Goal: Check status: Check status

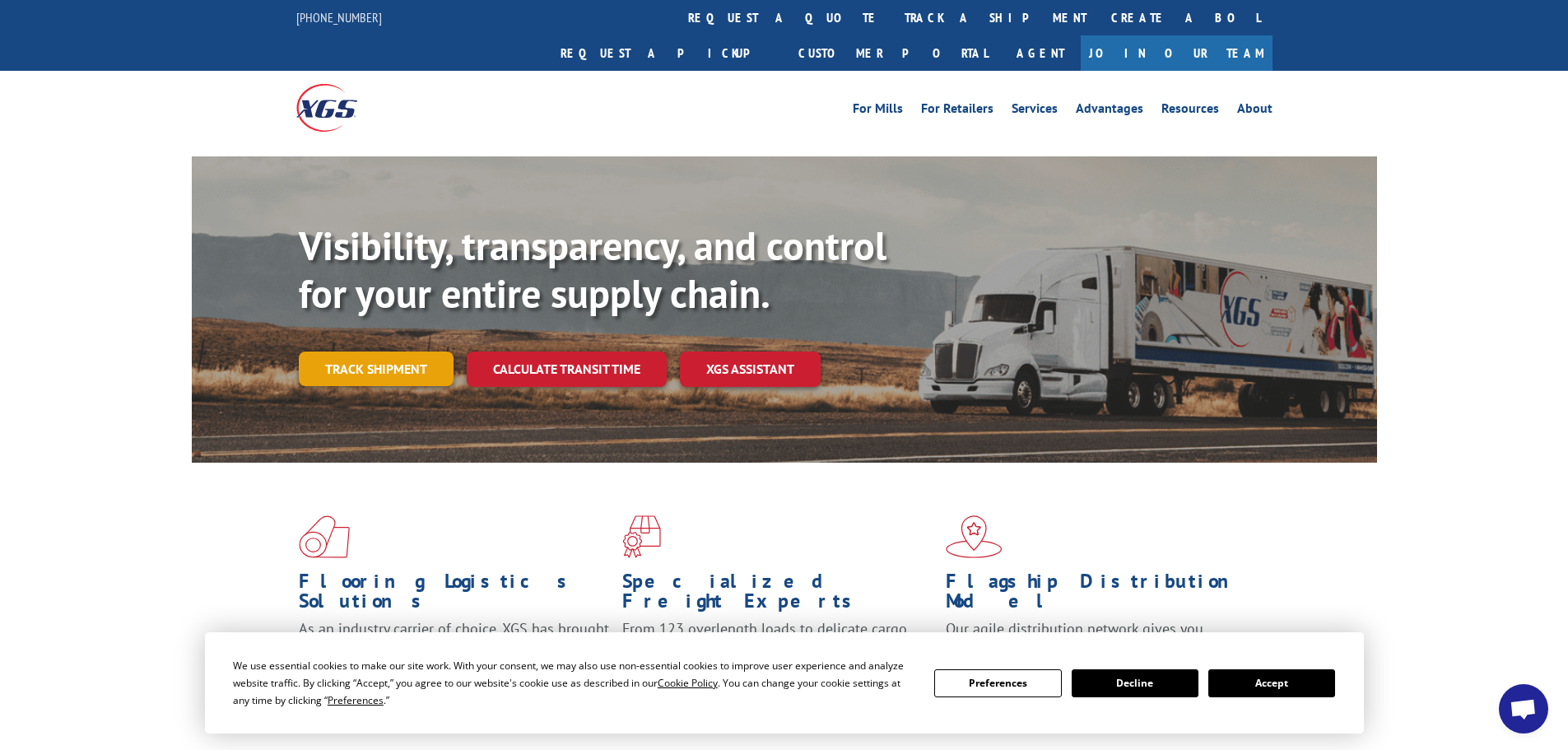
click at [360, 351] on link "Track shipment" at bounding box center [375, 368] width 154 height 34
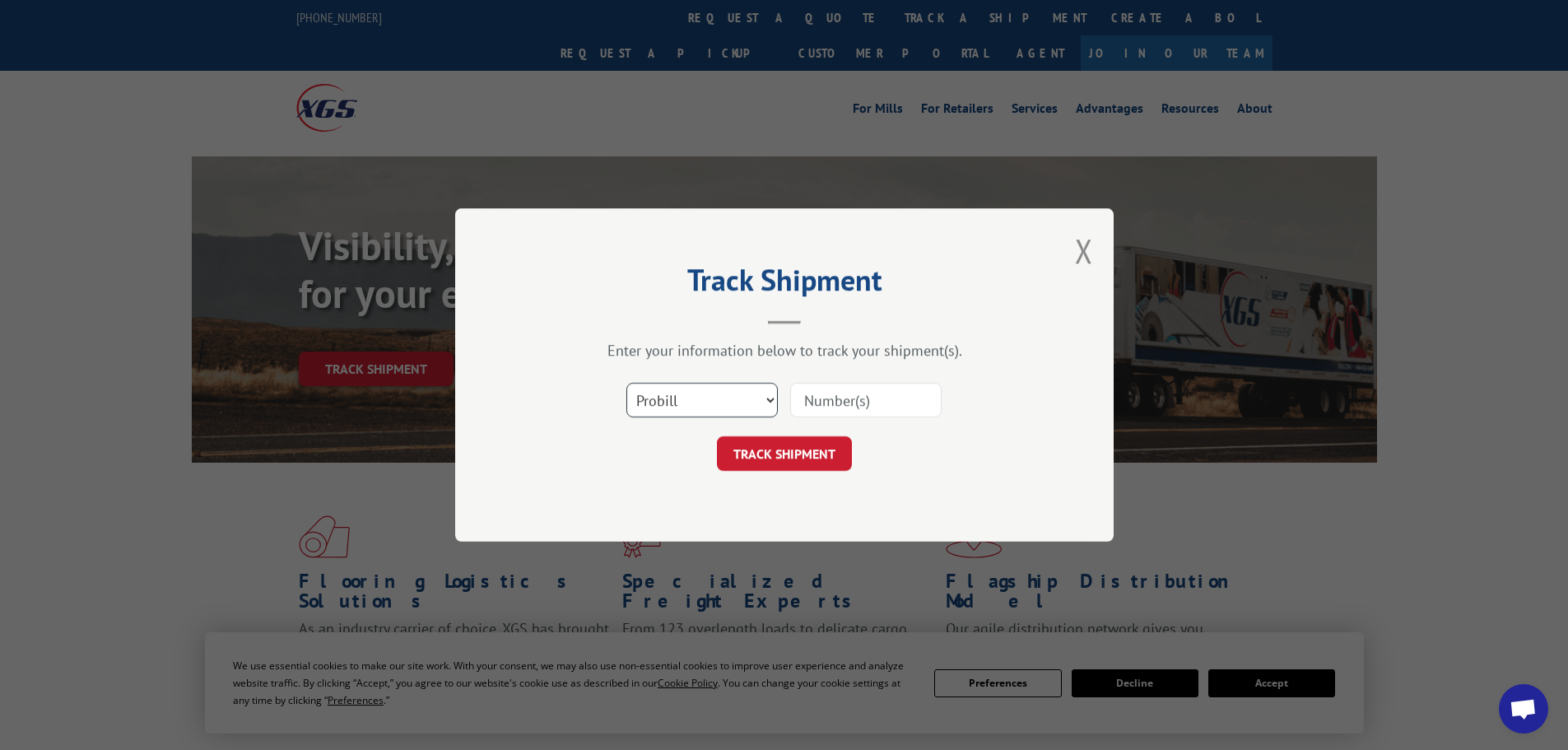
click at [692, 396] on select "Select category... Probill BOL PO" at bounding box center [702, 400] width 152 height 34
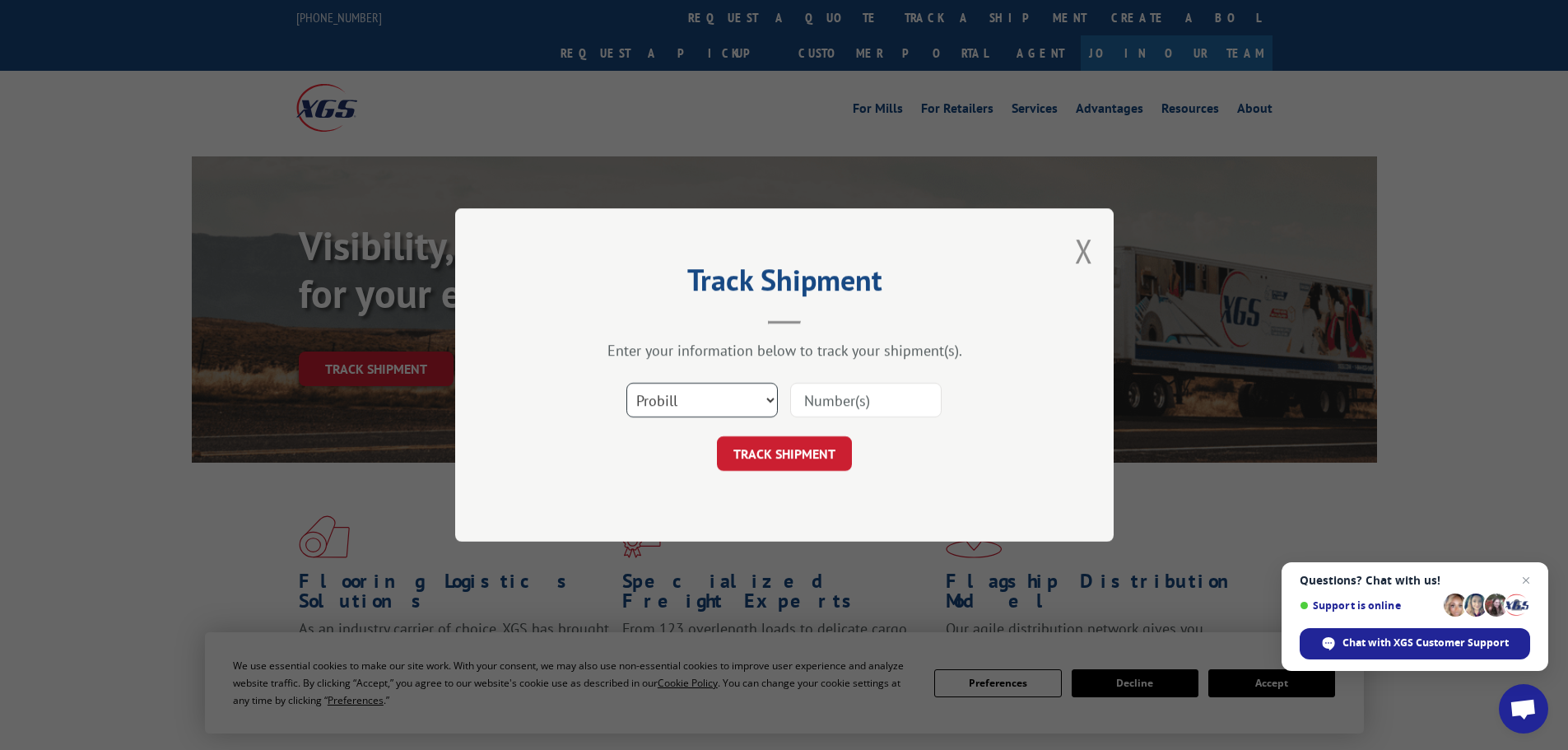
select select "bol"
click at [626, 383] on select "Select category... Probill BOL PO" at bounding box center [702, 400] width 152 height 34
click at [844, 395] on input at bounding box center [866, 400] width 152 height 34
paste input "7041100"
type input "7041100"
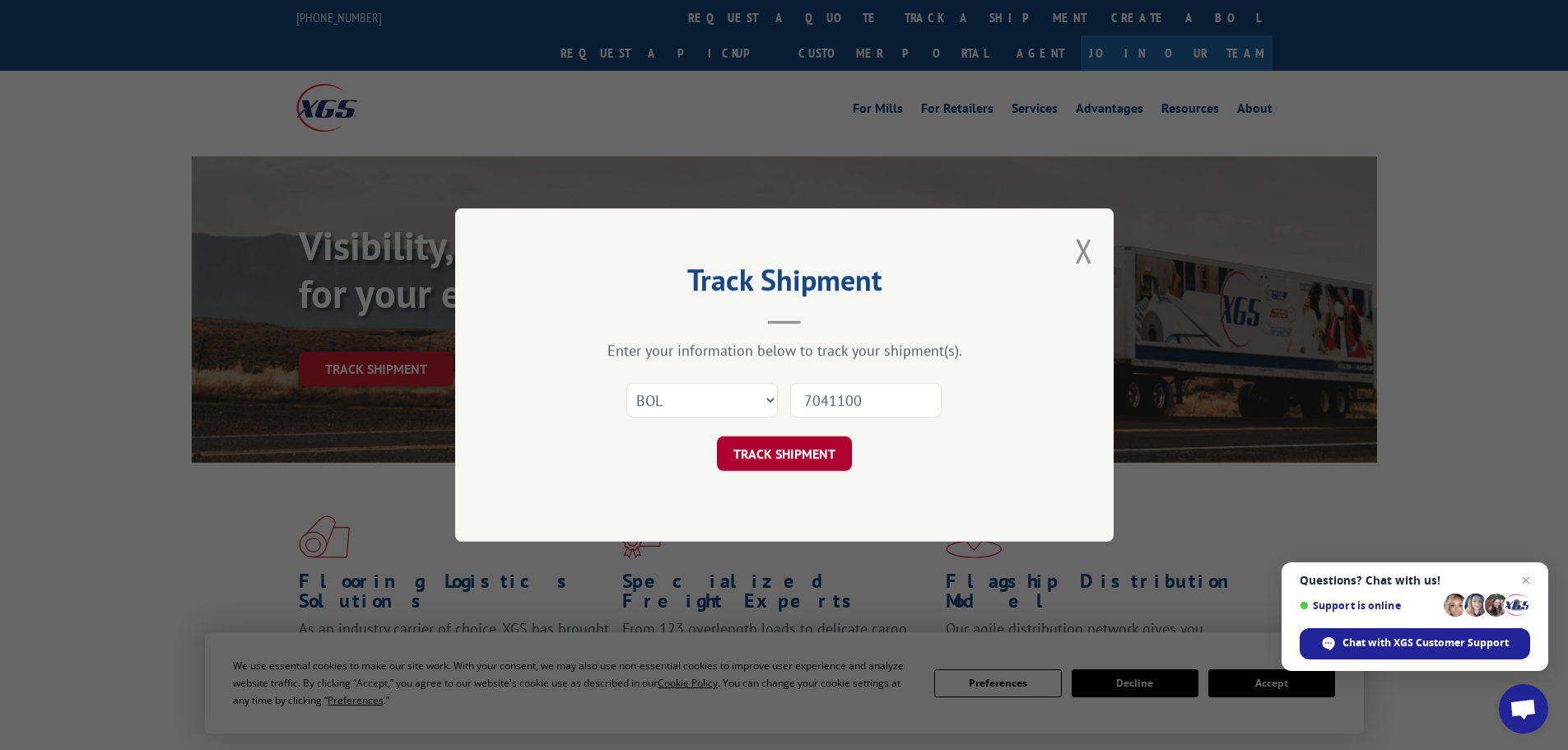
click at [800, 447] on button "TRACK SHIPMENT" at bounding box center [784, 453] width 135 height 34
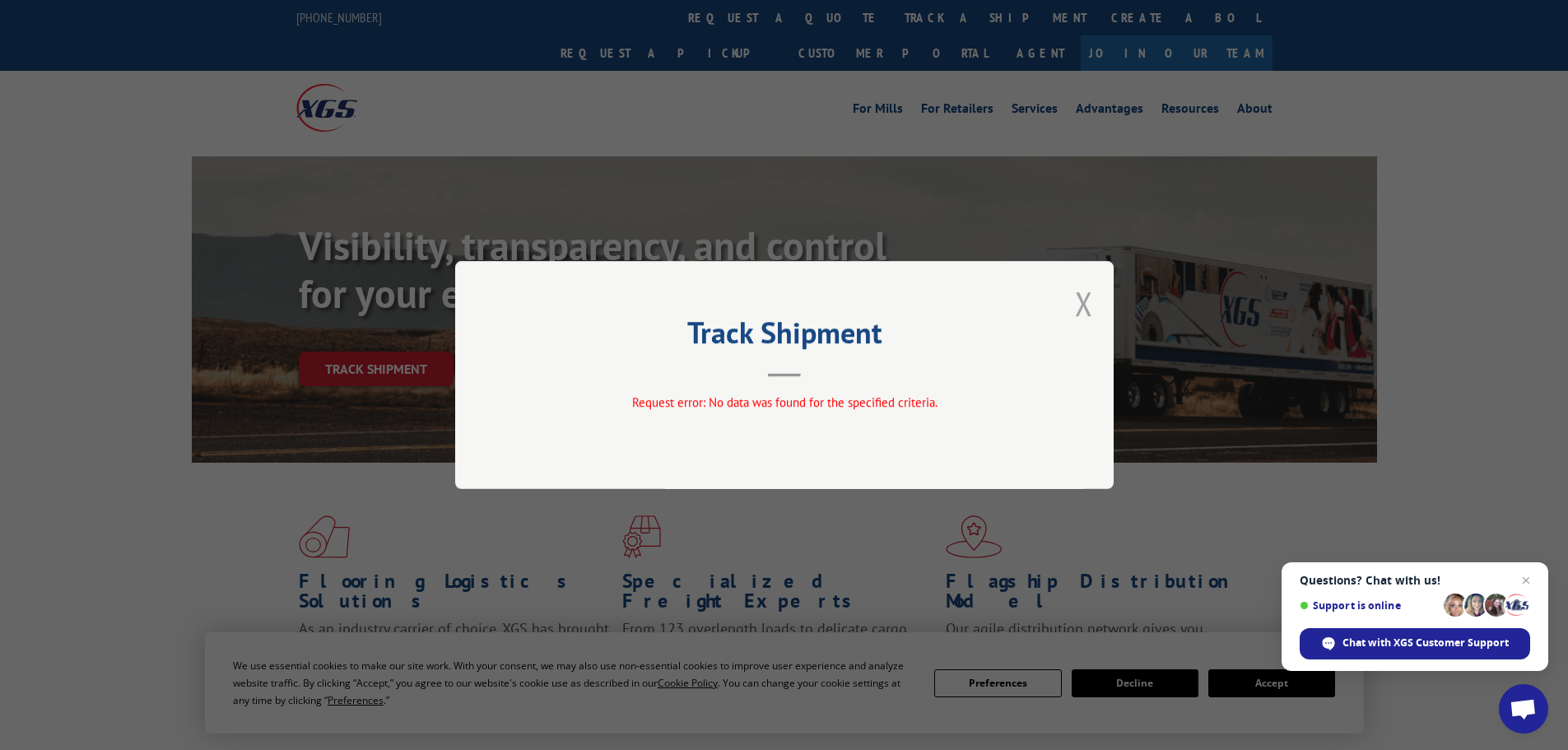
click at [1082, 292] on button "Close modal" at bounding box center [1084, 302] width 18 height 43
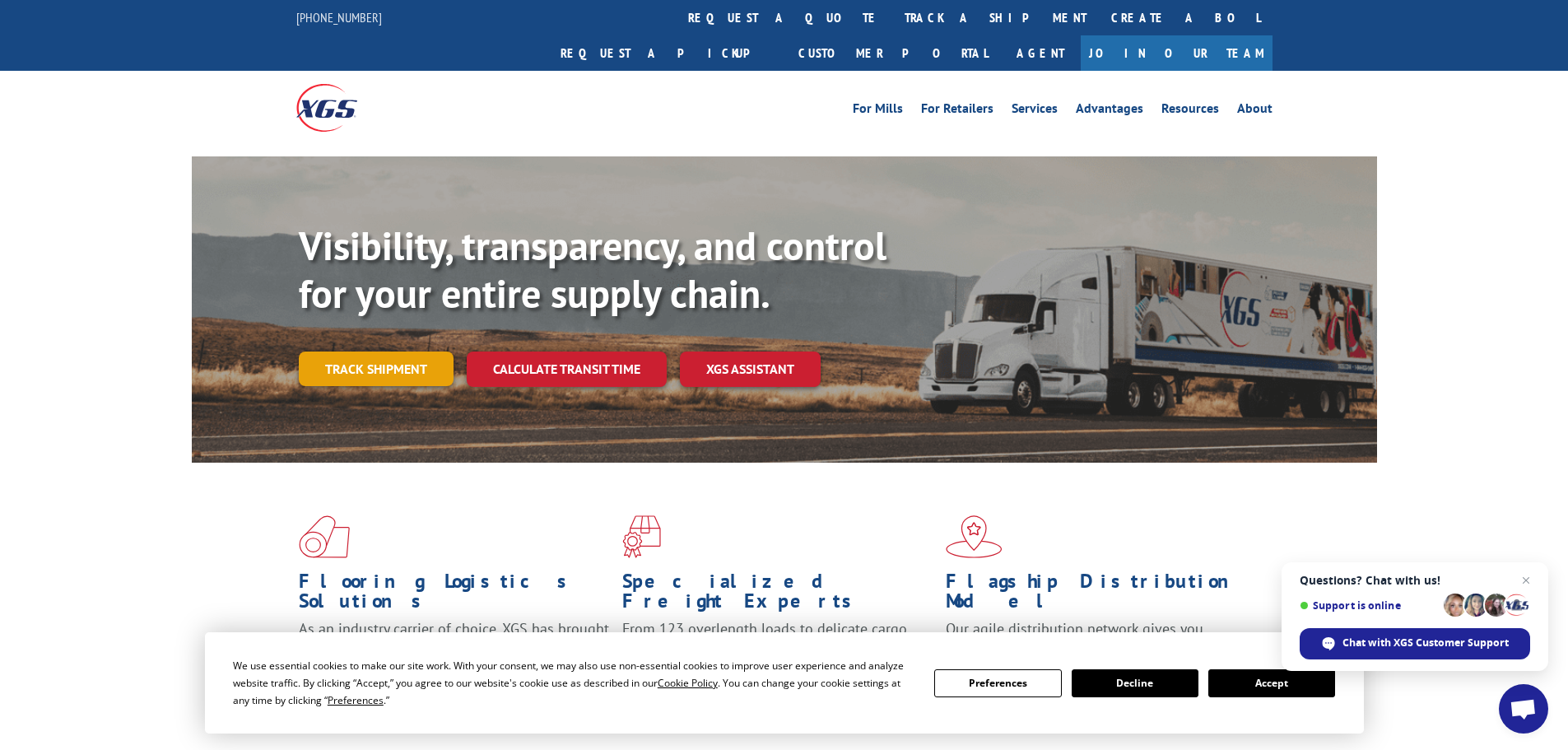
click at [386, 351] on link "Track shipment" at bounding box center [375, 368] width 154 height 34
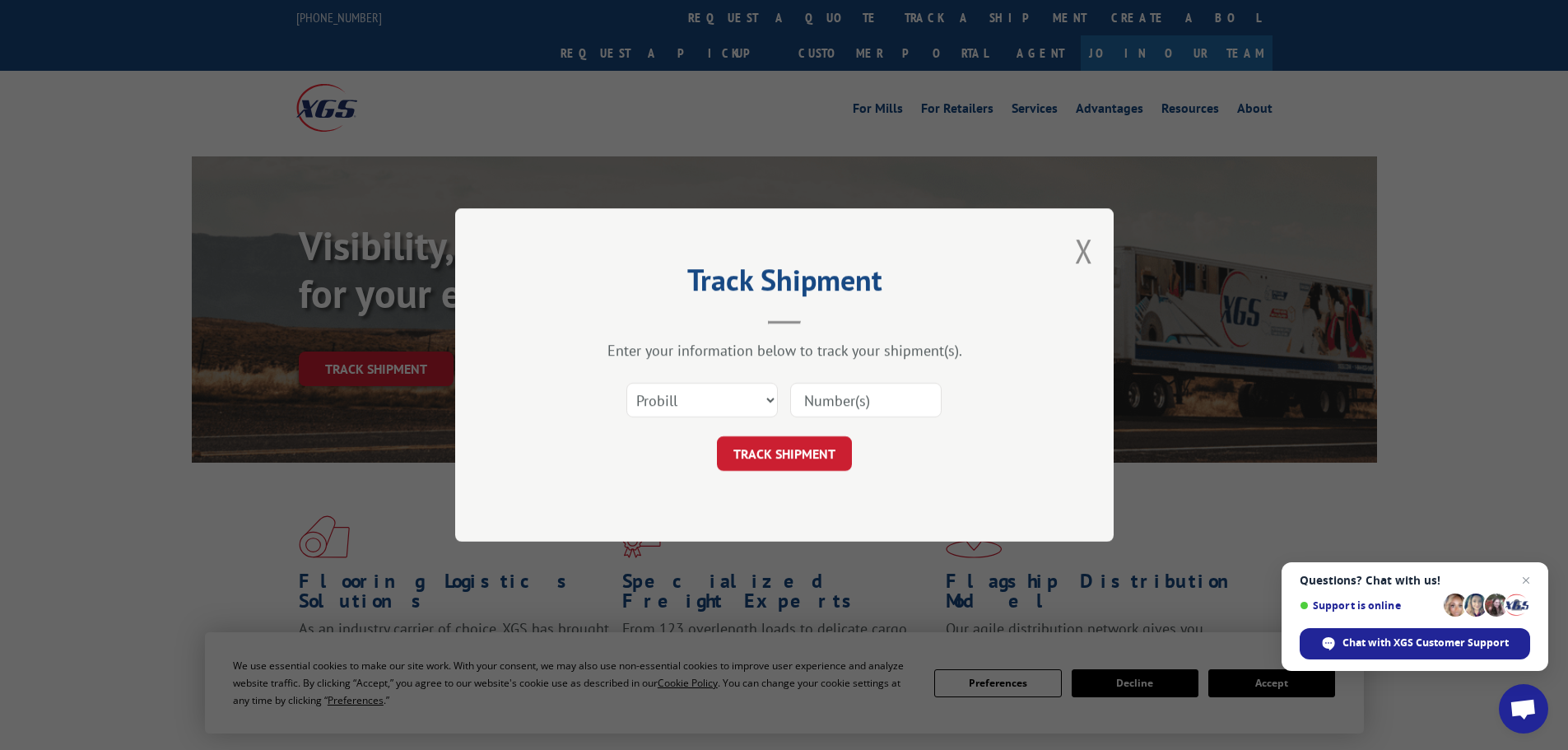
click at [877, 401] on input at bounding box center [866, 400] width 152 height 34
paste input "IZ8779V50346626799"
type input "IZ8779V50346626799"
click at [815, 449] on button "TRACK SHIPMENT" at bounding box center [784, 453] width 135 height 34
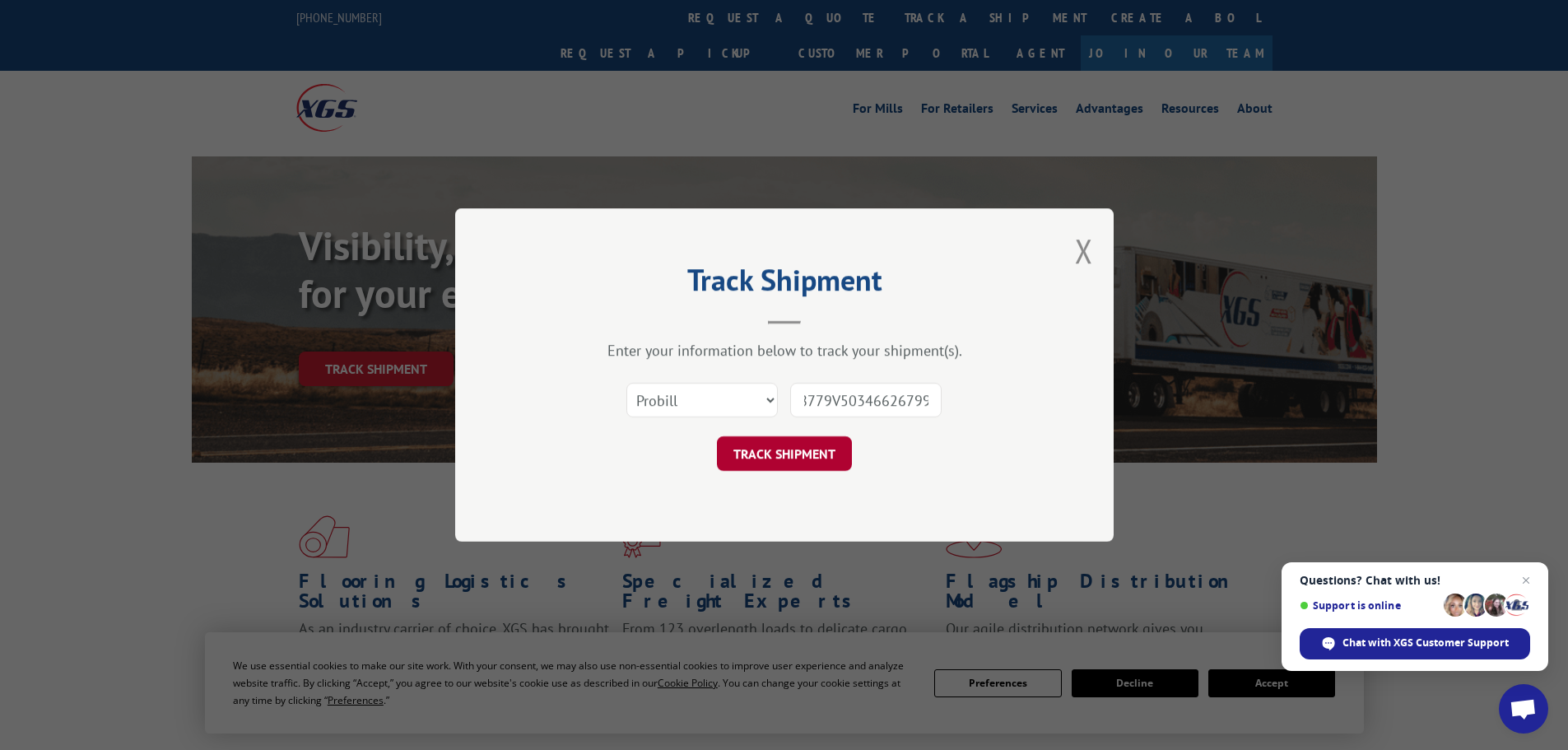
scroll to position [0, 0]
